Goal: Transaction & Acquisition: Purchase product/service

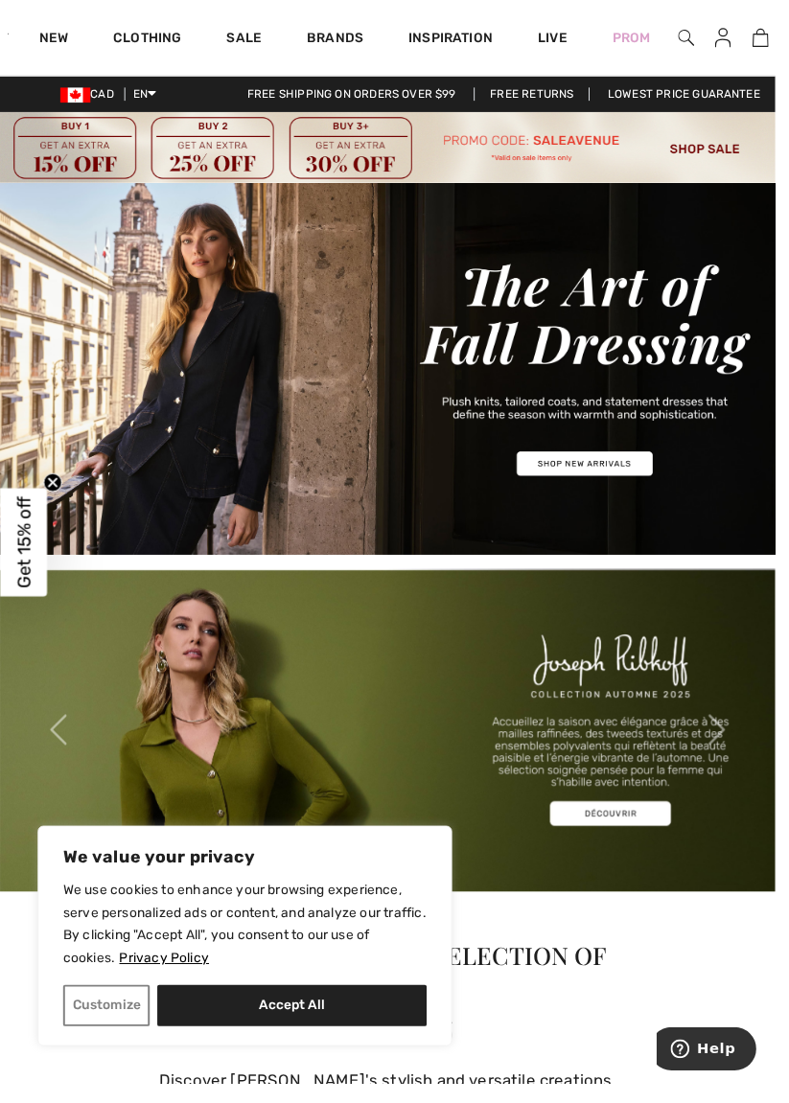
click at [732, 158] on img at bounding box center [394, 150] width 789 height 72
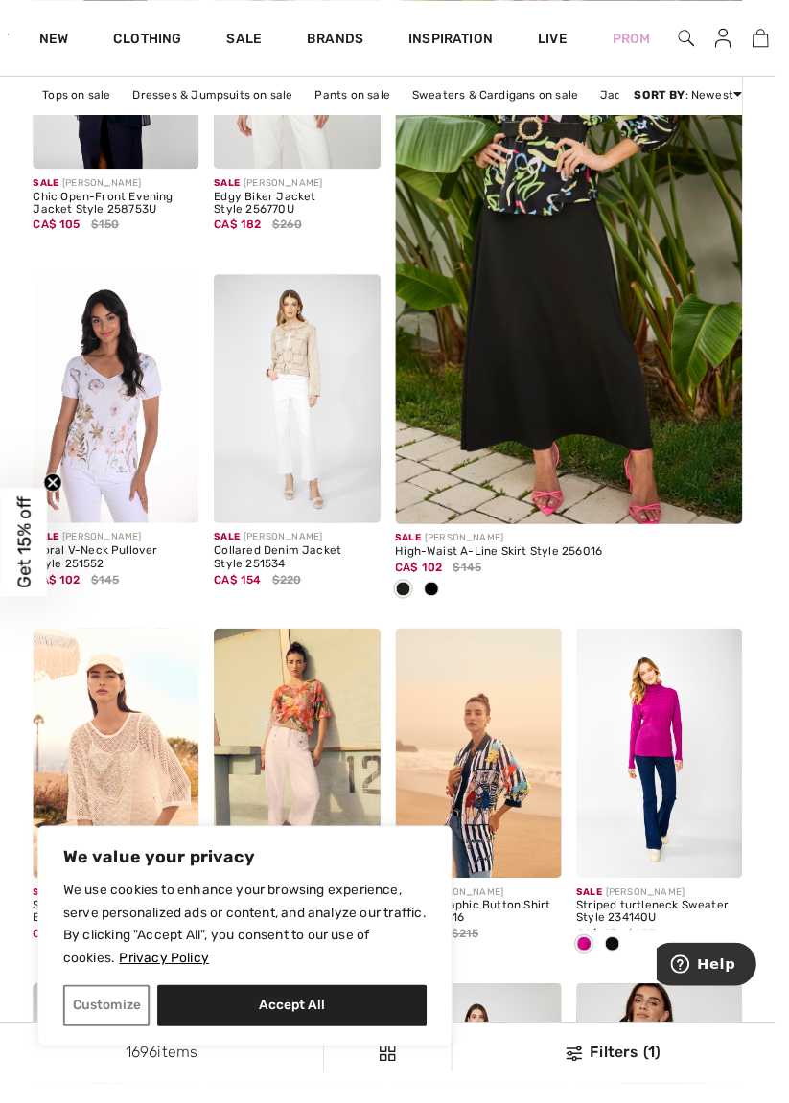
scroll to position [416, 0]
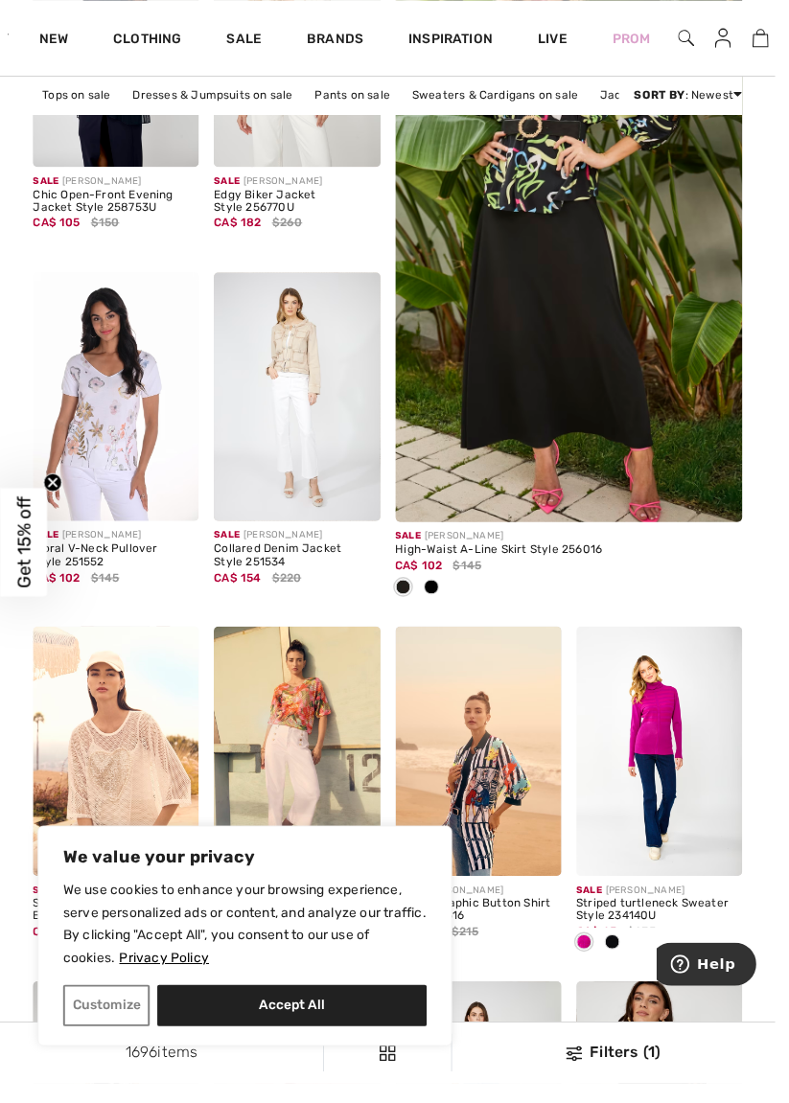
click at [403, 781] on img at bounding box center [487, 764] width 169 height 253
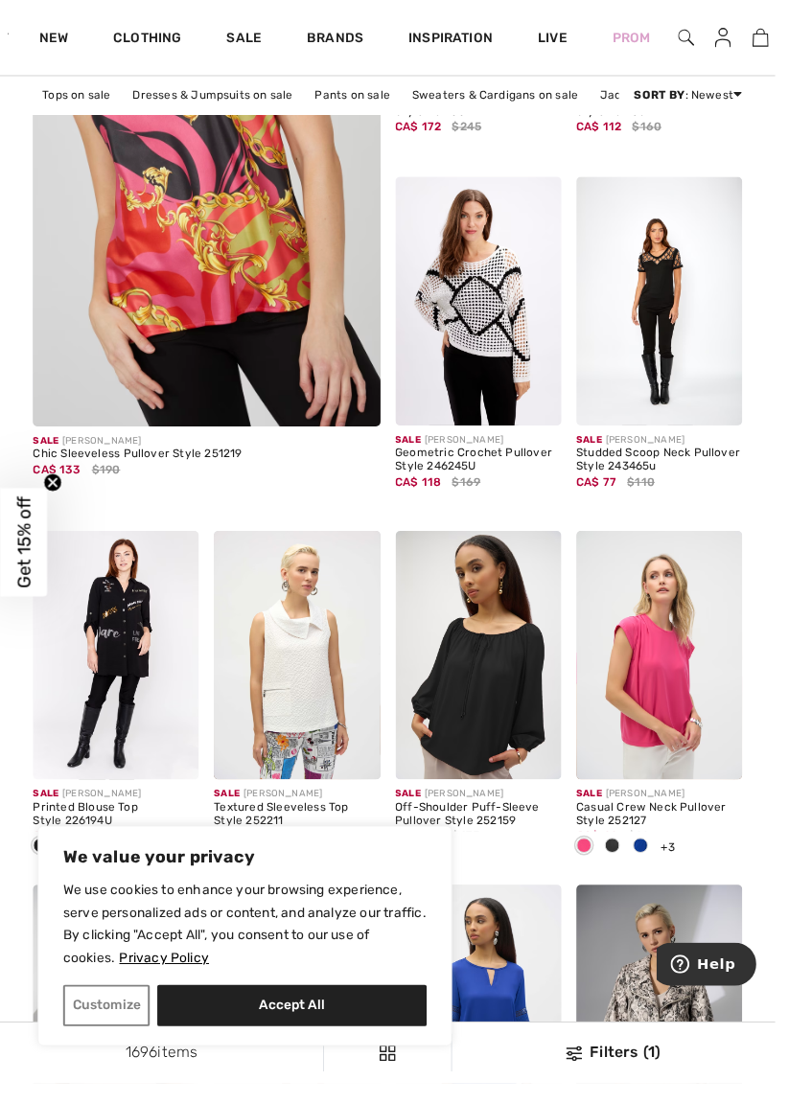
scroll to position [3337, 0]
click at [315, 674] on img at bounding box center [302, 666] width 169 height 253
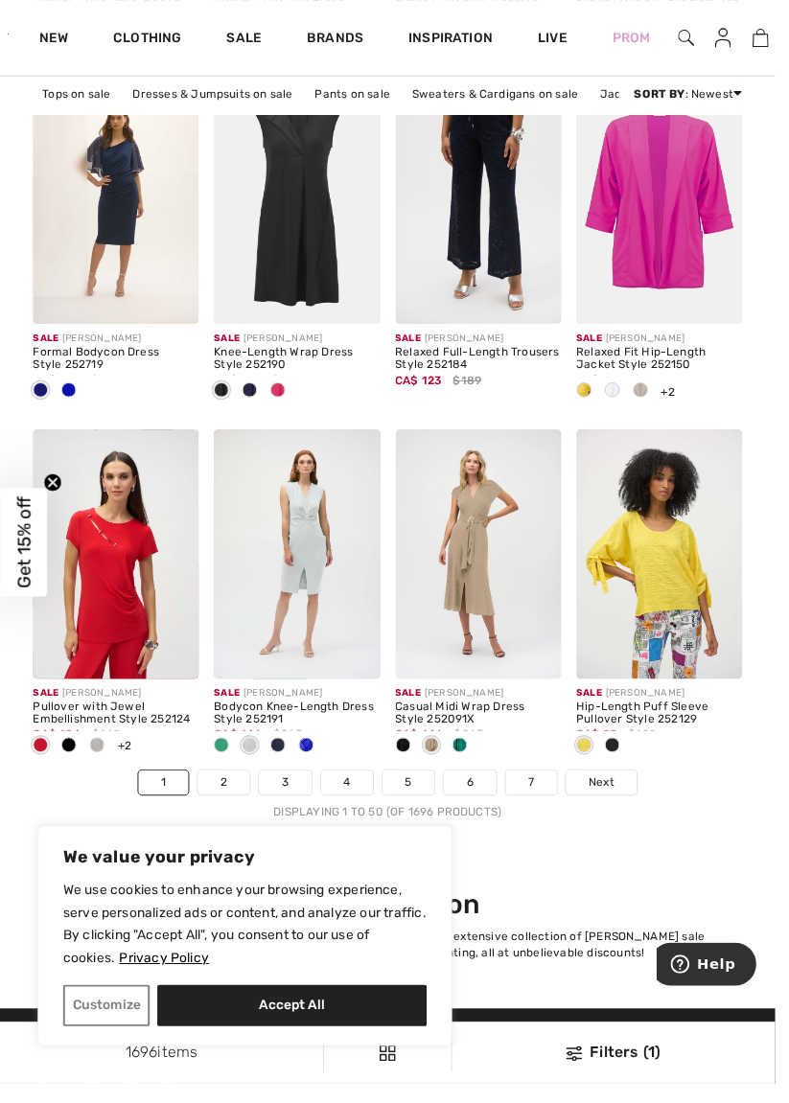
scroll to position [5400, 0]
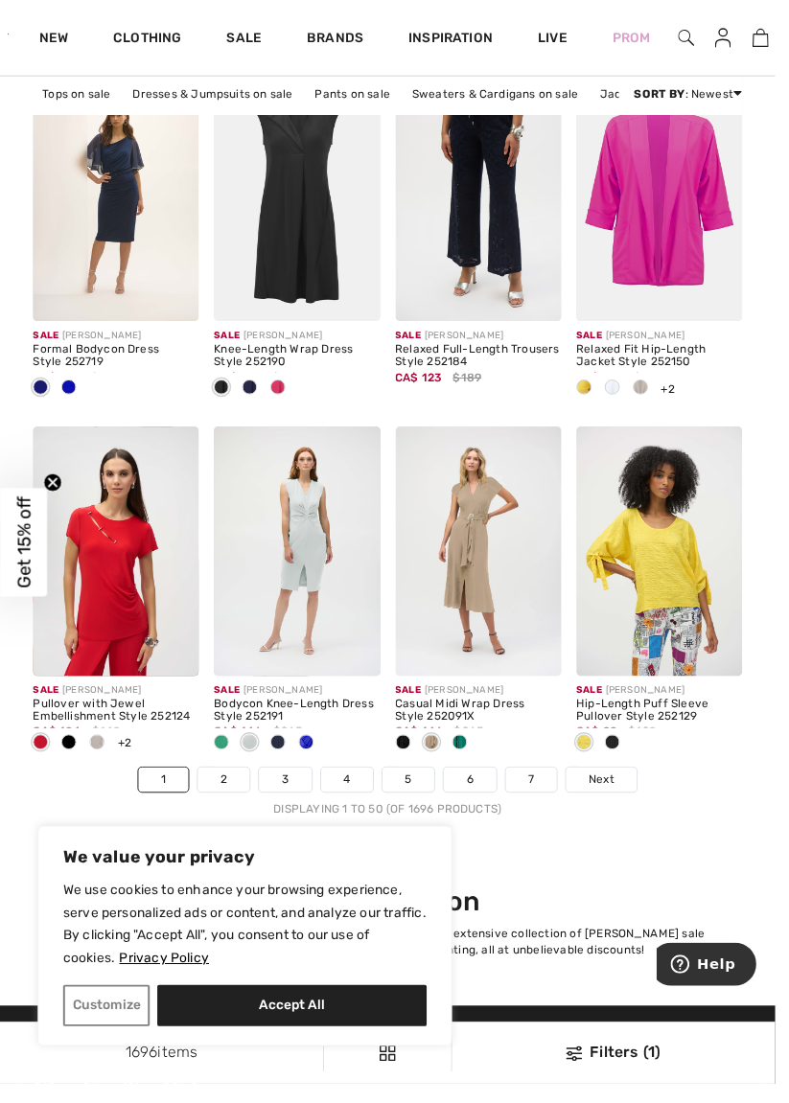
click at [229, 795] on link "2" at bounding box center [227, 793] width 53 height 25
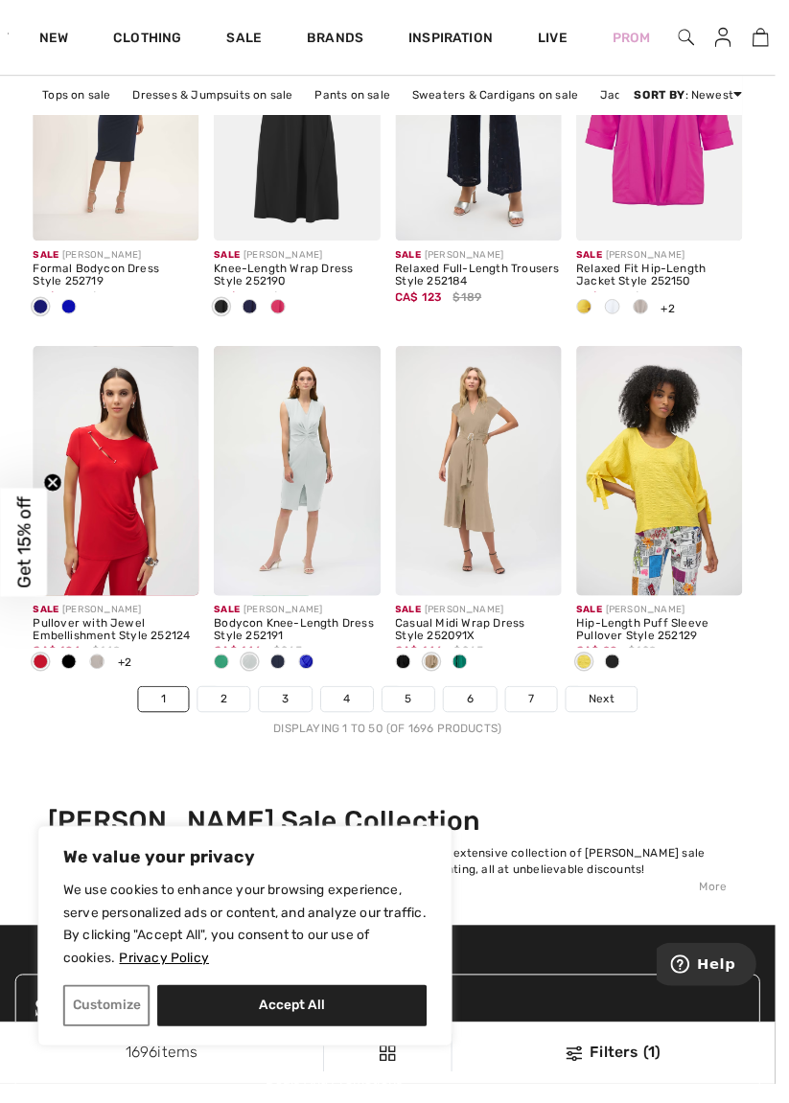
scroll to position [5492, 0]
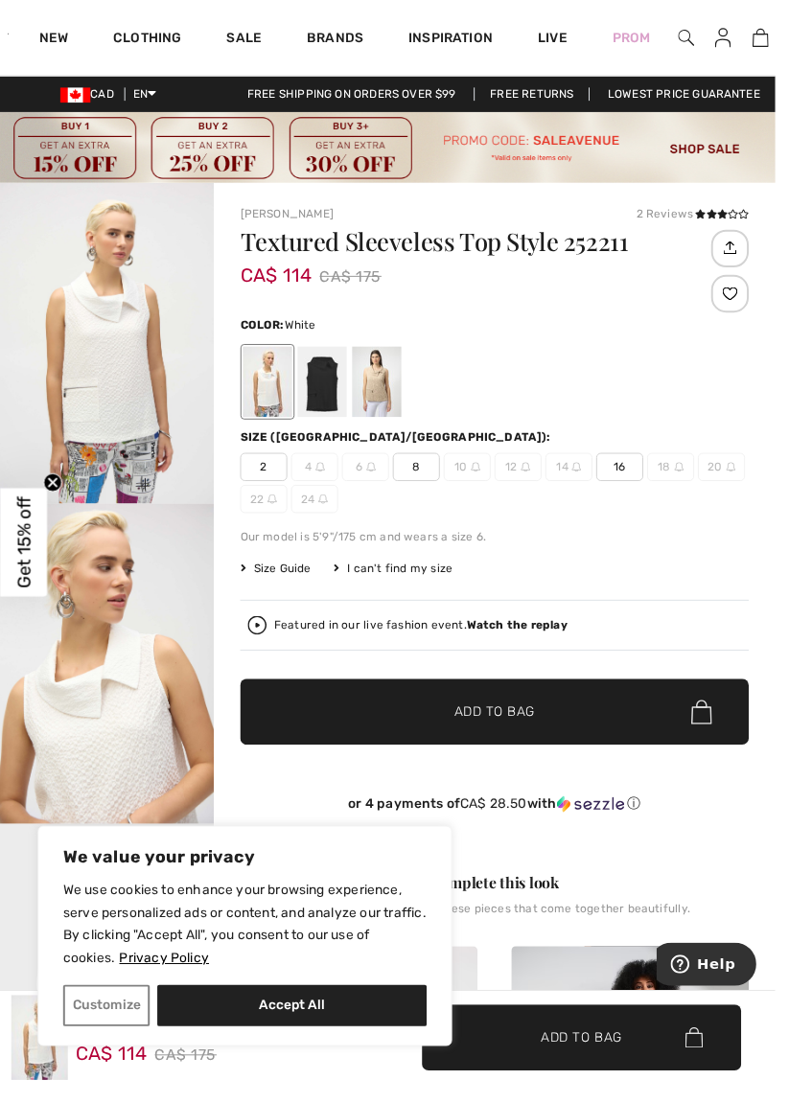
click at [341, 391] on div at bounding box center [328, 390] width 50 height 72
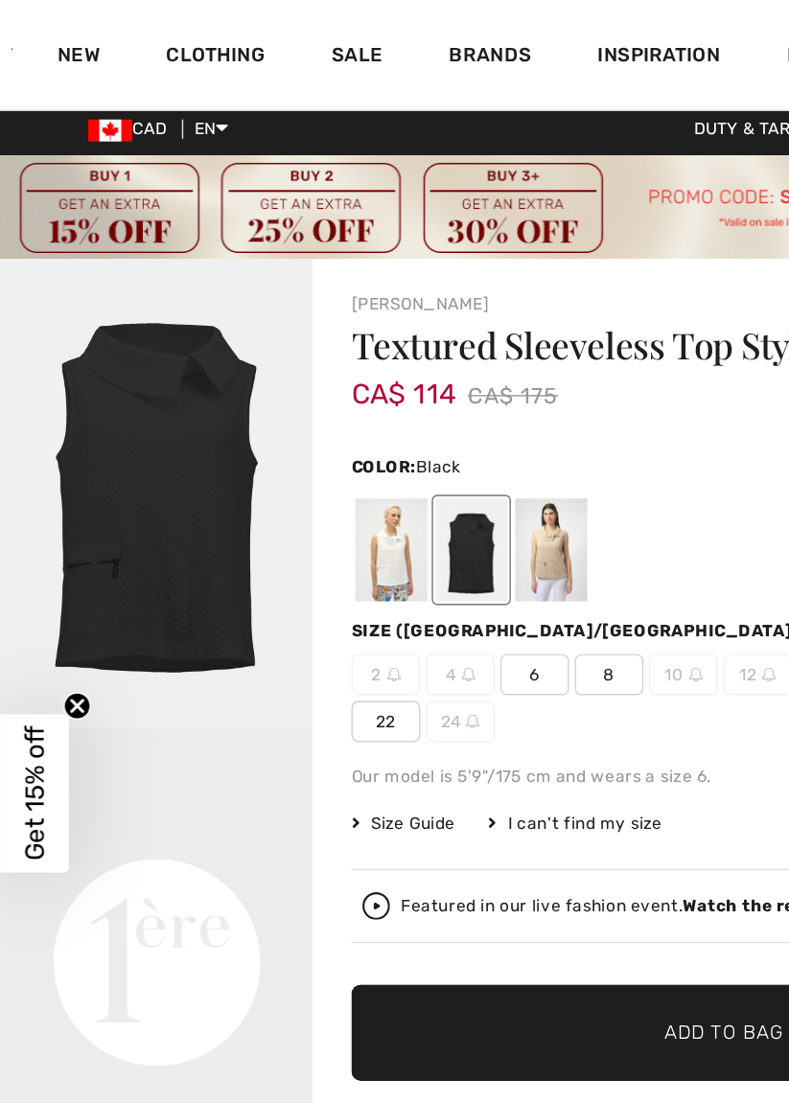
scroll to position [1, 0]
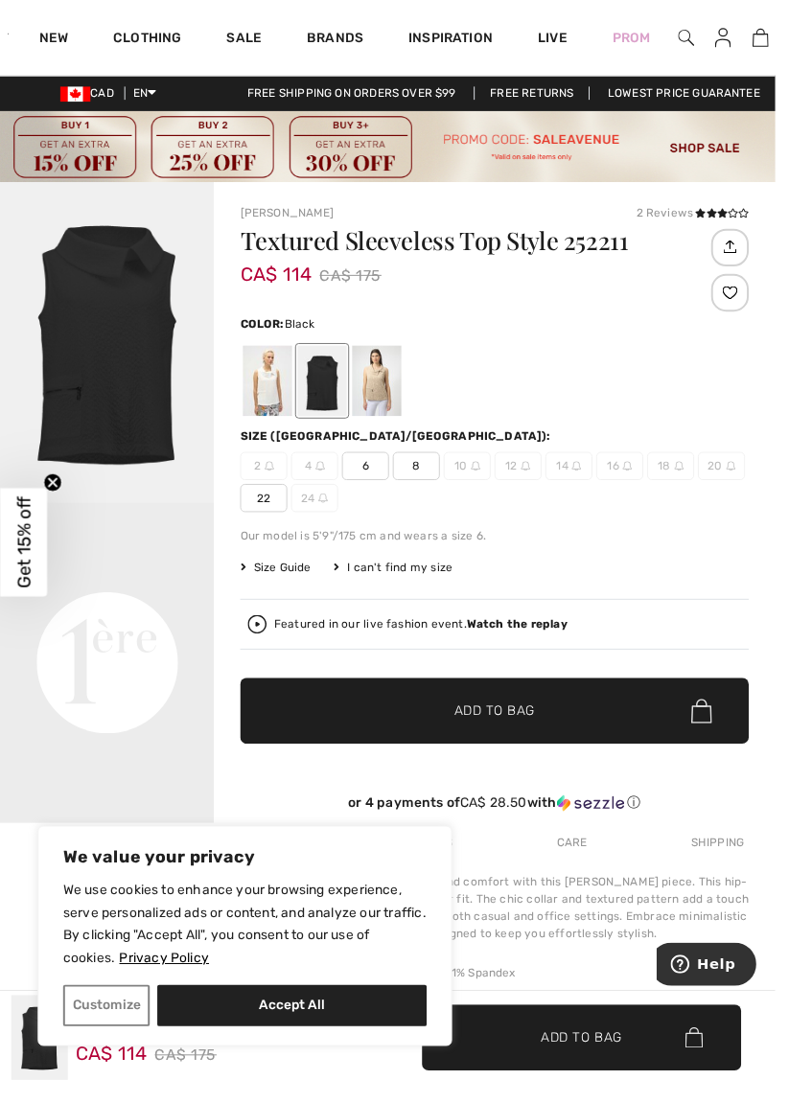
click at [389, 398] on div at bounding box center [384, 389] width 50 height 72
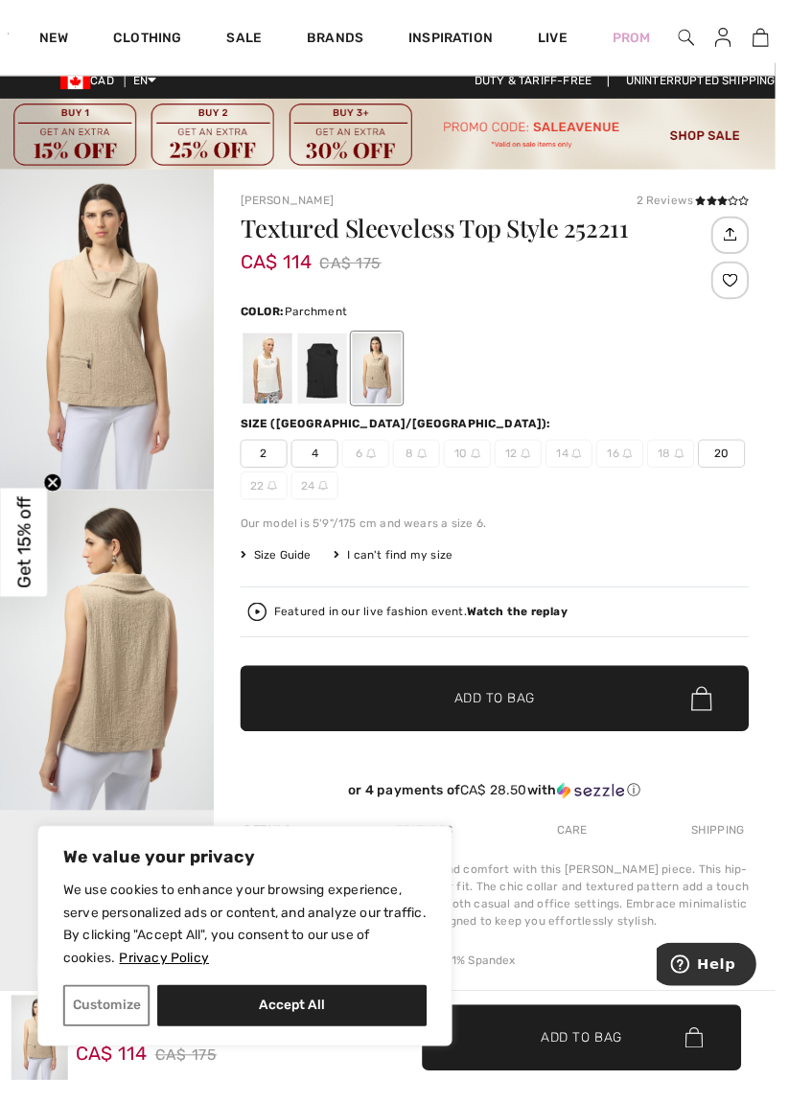
scroll to position [0, 0]
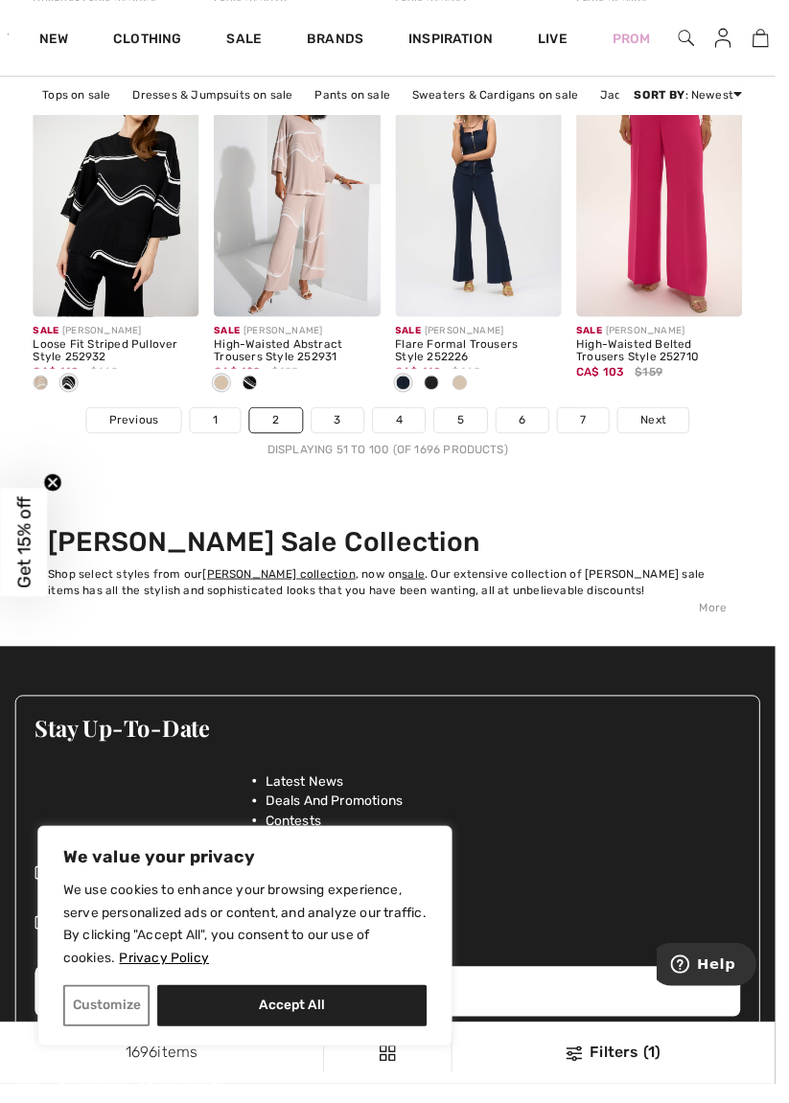
scroll to position [5767, 0]
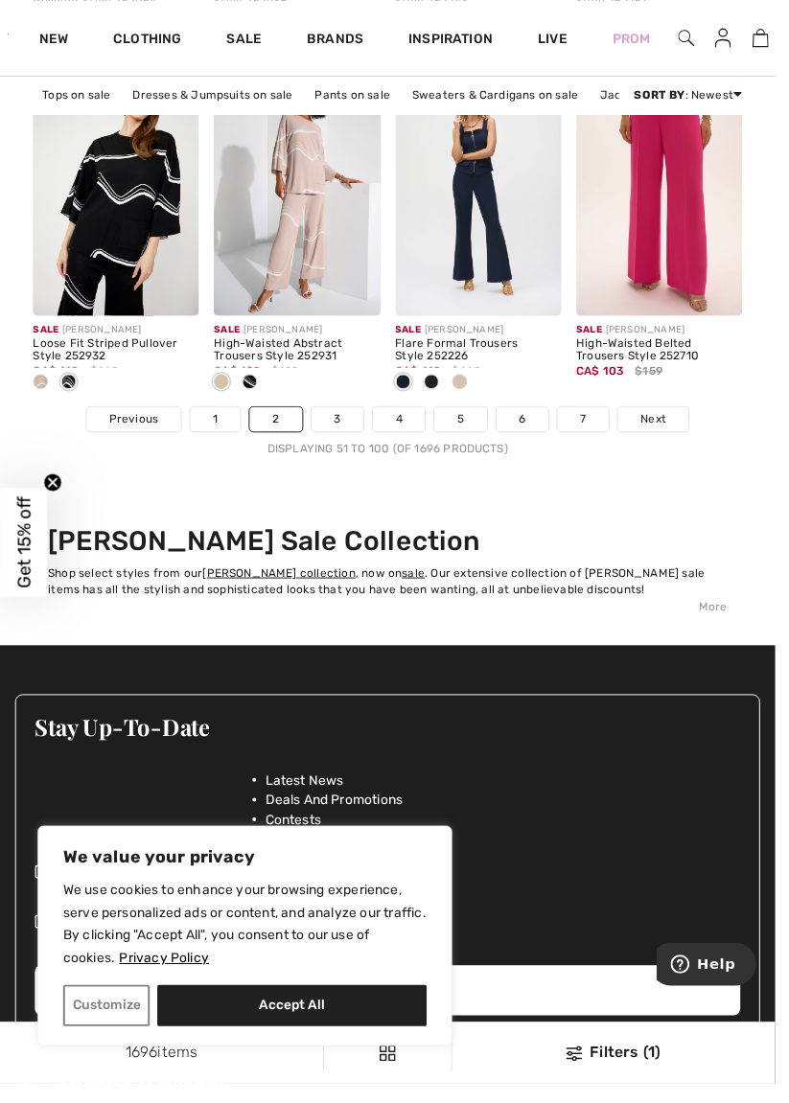
click at [343, 428] on link "3" at bounding box center [343, 426] width 53 height 25
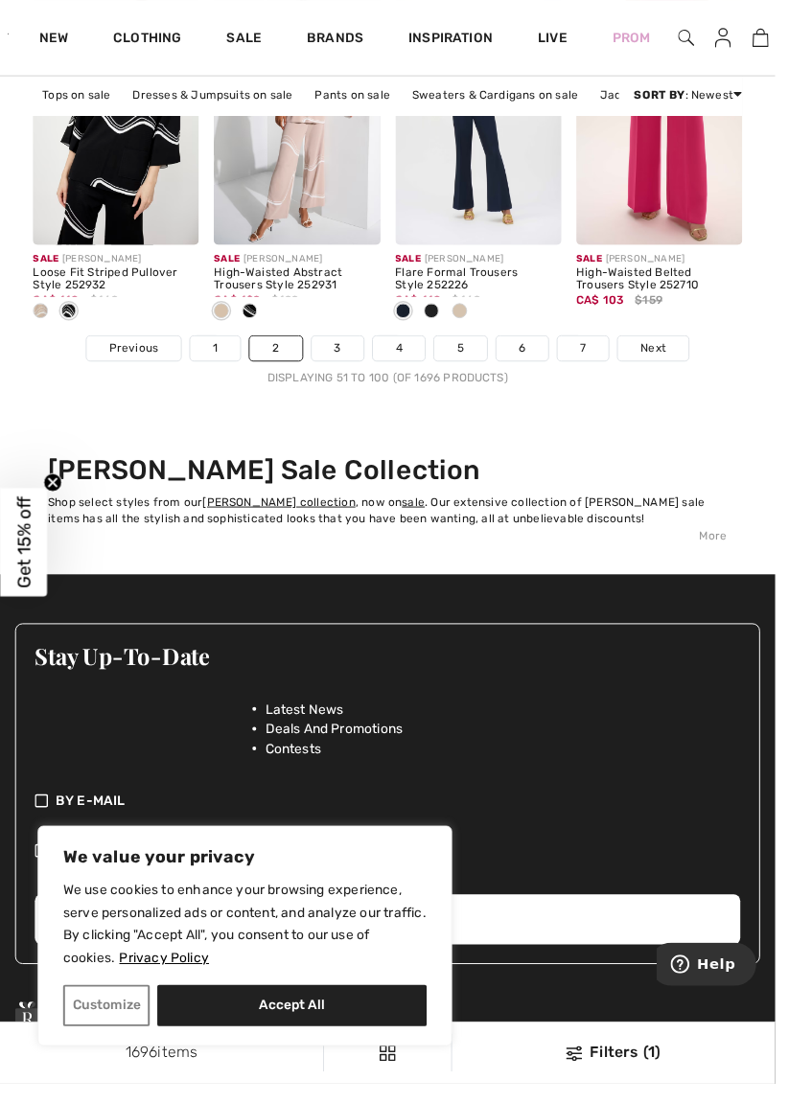
scroll to position [5859, 0]
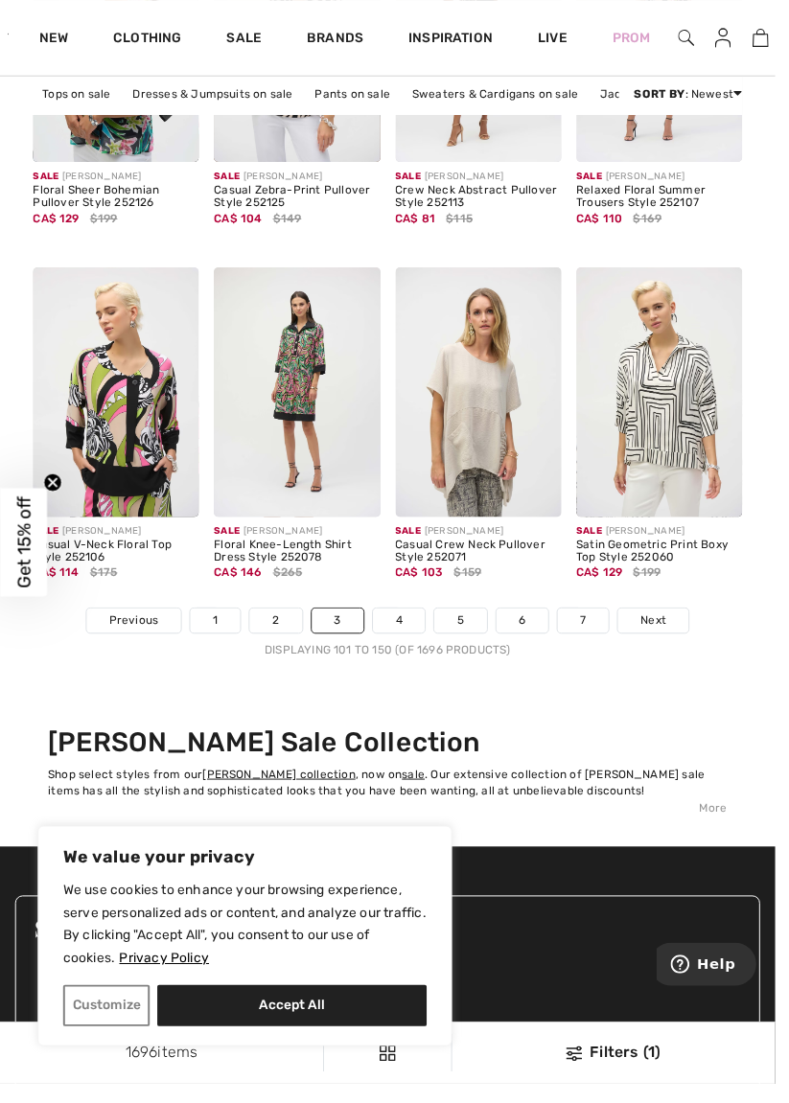
scroll to position [5563, 0]
click at [407, 631] on link "4" at bounding box center [406, 630] width 53 height 25
